Goal: Task Accomplishment & Management: Manage account settings

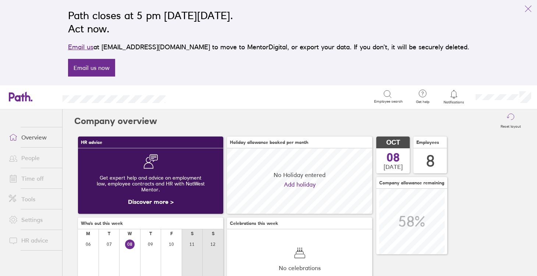
scroll to position [65, 145]
click at [29, 181] on link "Time off" at bounding box center [32, 178] width 59 height 15
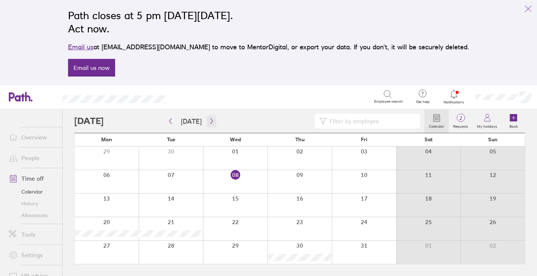
click at [209, 123] on icon "button" at bounding box center [212, 121] width 6 height 6
click at [172, 252] on div at bounding box center [171, 252] width 64 height 23
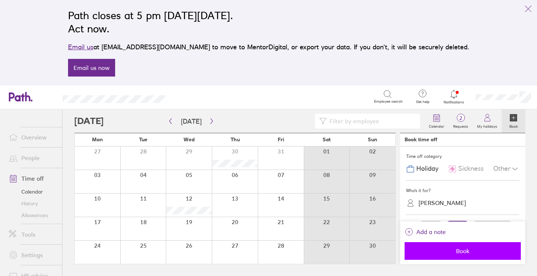
click at [445, 245] on button "Book" at bounding box center [463, 251] width 116 height 18
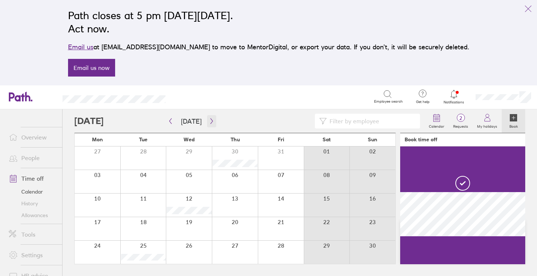
click at [209, 120] on icon "button" at bounding box center [212, 121] width 6 height 6
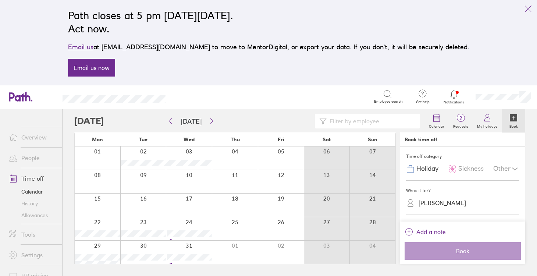
click at [113, 181] on div at bounding box center [98, 181] width 46 height 23
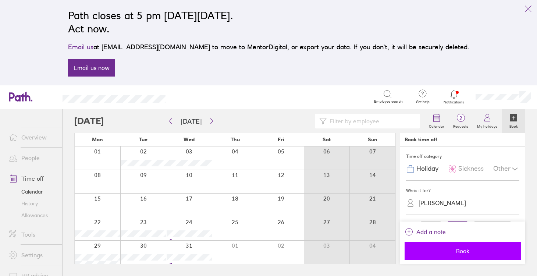
click at [443, 255] on button "Book" at bounding box center [463, 251] width 116 height 18
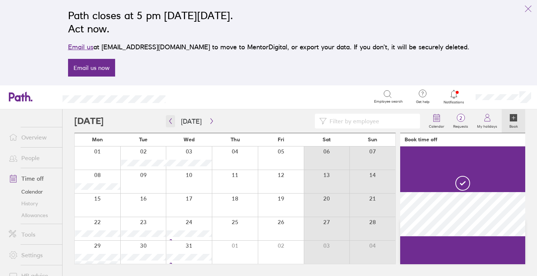
click at [172, 123] on icon "button" at bounding box center [171, 121] width 6 height 6
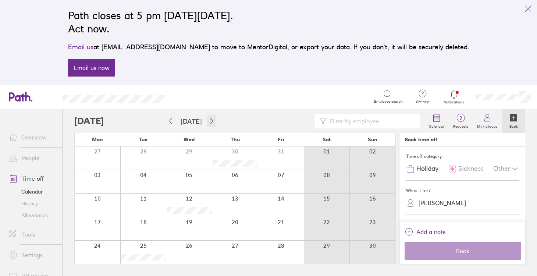
click at [209, 121] on icon "button" at bounding box center [212, 121] width 6 height 6
